Goal: Information Seeking & Learning: Check status

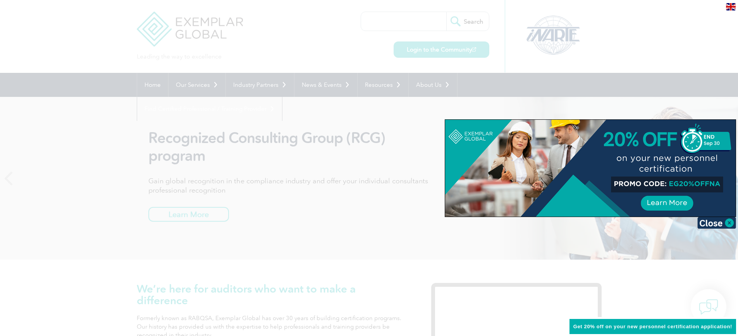
click at [315, 160] on div at bounding box center [369, 168] width 738 height 336
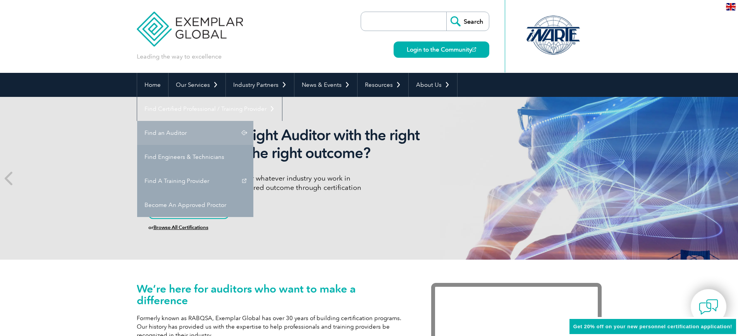
click at [253, 121] on link "Find an Auditor" at bounding box center [195, 133] width 116 height 24
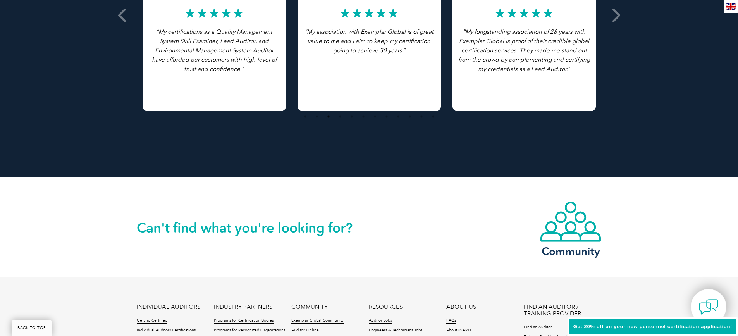
scroll to position [1786, 0]
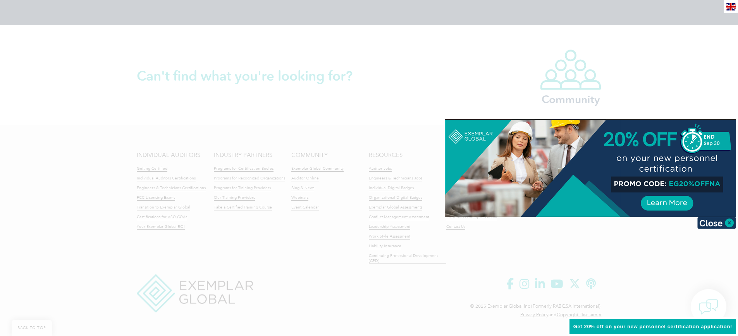
click at [678, 96] on div at bounding box center [369, 168] width 738 height 336
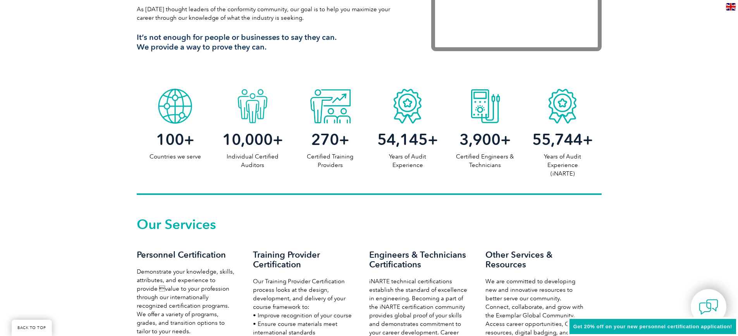
scroll to position [237, 0]
